Goal: Information Seeking & Learning: Check status

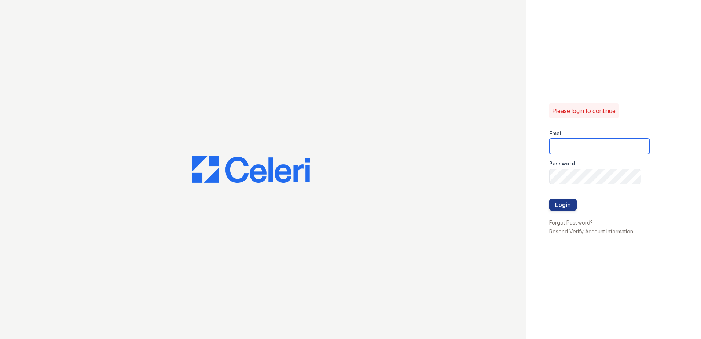
click at [567, 147] on input "email" at bounding box center [599, 146] width 100 height 15
type input "[EMAIL_ADDRESS][DOMAIN_NAME]"
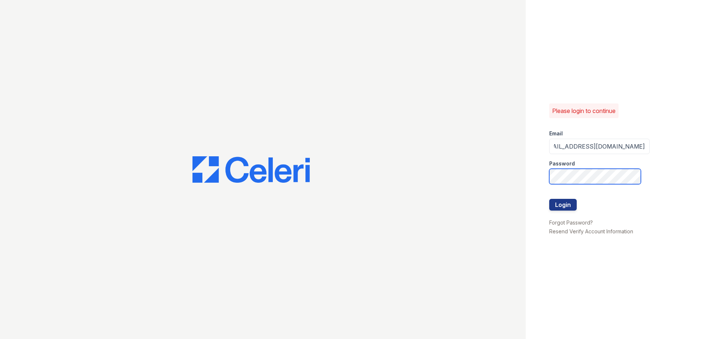
scroll to position [0, 0]
click at [560, 205] on button "Login" at bounding box center [562, 205] width 27 height 12
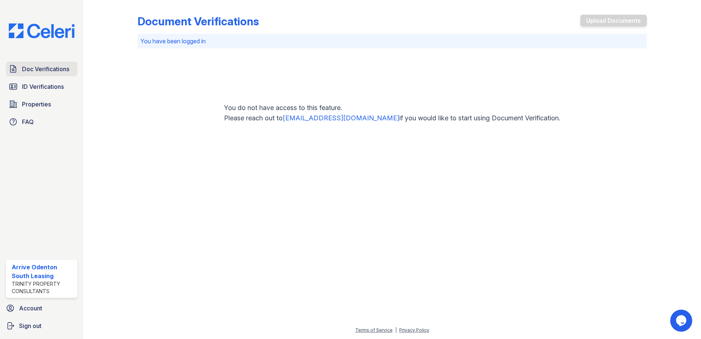
click at [44, 71] on span "Doc Verifications" at bounding box center [45, 69] width 47 height 9
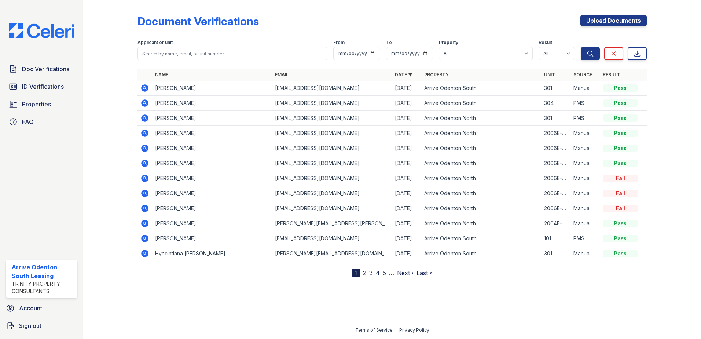
click at [365, 272] on link "2" at bounding box center [364, 272] width 3 height 7
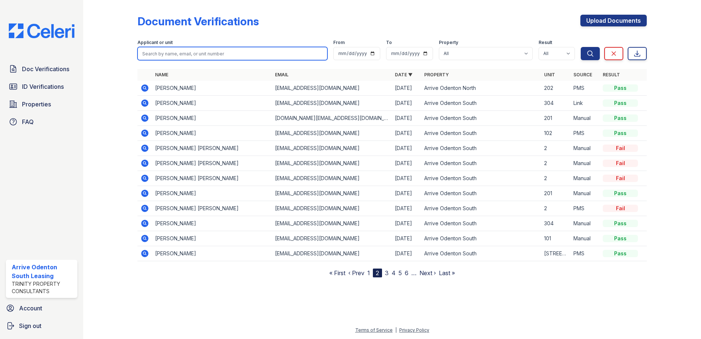
click at [170, 51] on input "search" at bounding box center [232, 53] width 190 height 13
type input "[PERSON_NAME]"
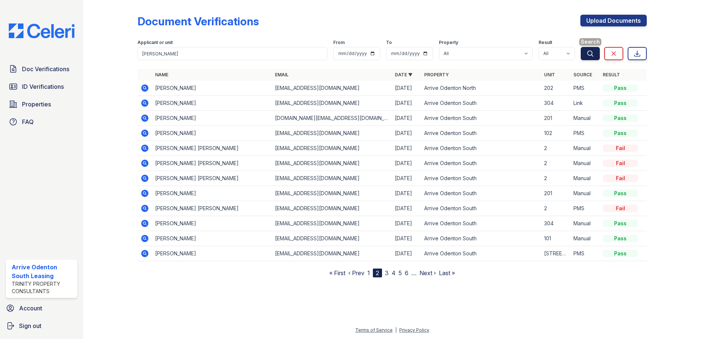
click at [588, 54] on icon "submit" at bounding box center [590, 53] width 5 height 5
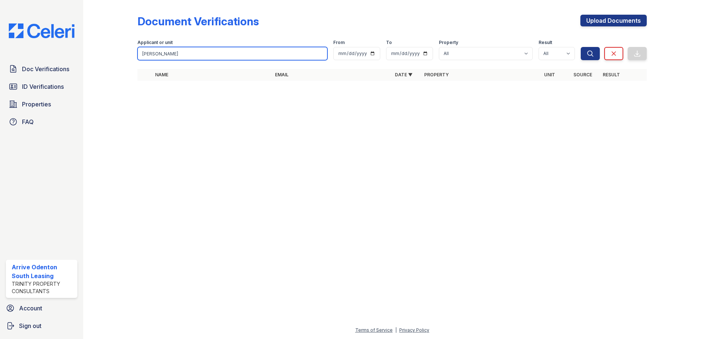
click at [167, 52] on input "[PERSON_NAME]" at bounding box center [232, 53] width 190 height 13
click at [322, 54] on input "[PERSON_NAME]" at bounding box center [232, 53] width 190 height 13
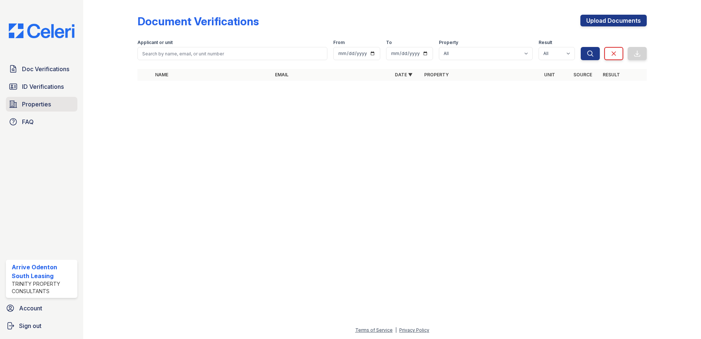
click at [38, 102] on span "Properties" at bounding box center [36, 104] width 29 height 9
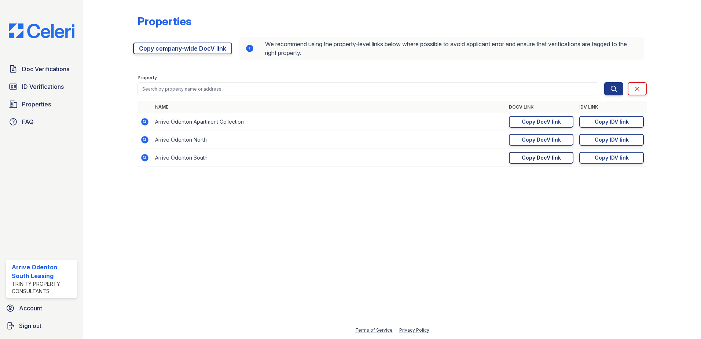
click at [542, 158] on div "Copy DocV link" at bounding box center [541, 157] width 39 height 7
click at [604, 159] on div "Copy IDV link" at bounding box center [612, 157] width 34 height 7
click at [35, 66] on span "Doc Verifications" at bounding box center [45, 69] width 47 height 9
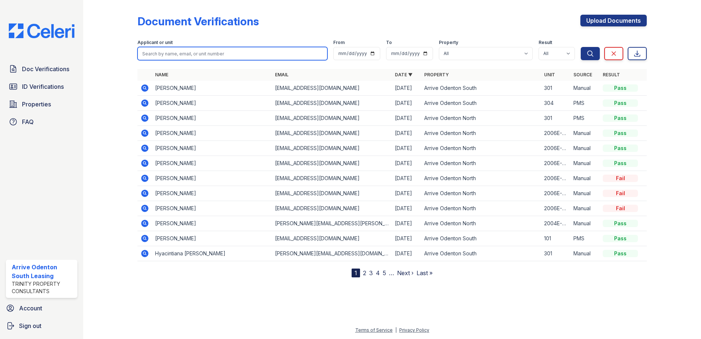
click at [161, 50] on input "search" at bounding box center [232, 53] width 190 height 13
type input "carlise"
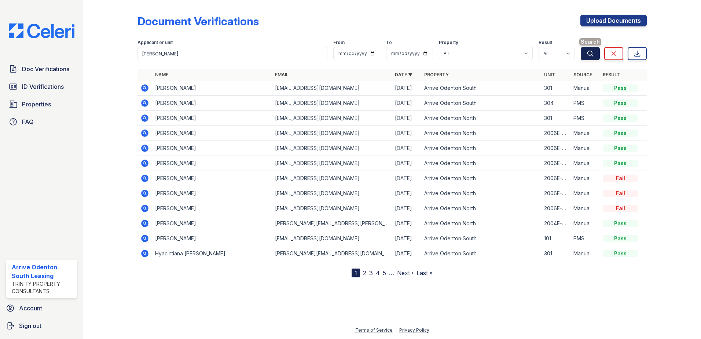
click at [590, 52] on icon "submit" at bounding box center [590, 53] width 7 height 7
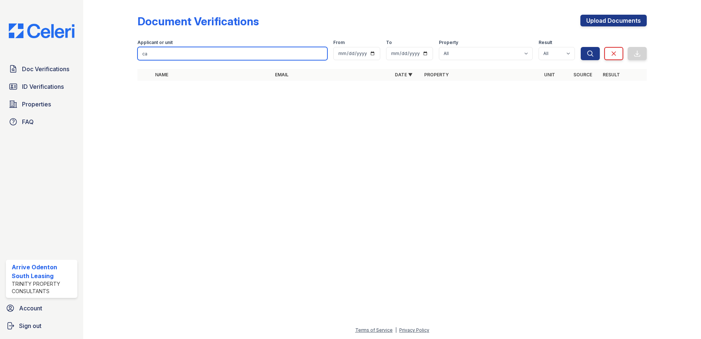
drag, startPoint x: 142, startPoint y: 52, endPoint x: 125, endPoint y: 51, distance: 16.2
click at [125, 51] on div "Document Verifications Upload Documents Filter Applicant or unit ca From To Pro…" at bounding box center [392, 50] width 594 height 100
type input "james carlile"
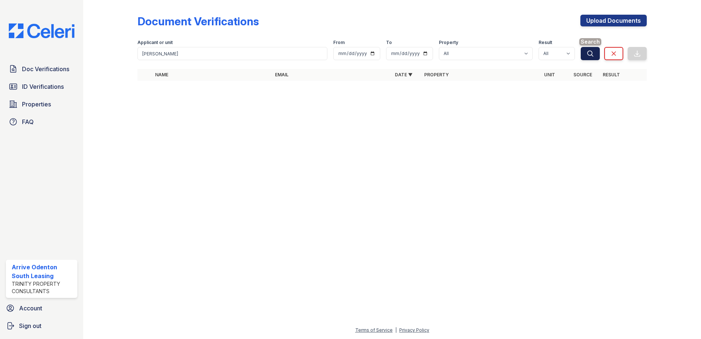
click at [591, 53] on icon "submit" at bounding box center [590, 53] width 7 height 7
click at [588, 53] on icon "submit" at bounding box center [590, 53] width 7 height 7
